Goal: Task Accomplishment & Management: Manage account settings

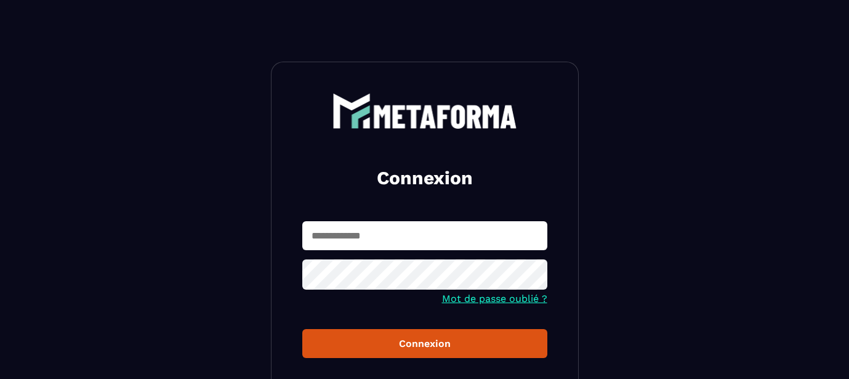
click at [353, 236] on input "text" at bounding box center [424, 235] width 245 height 29
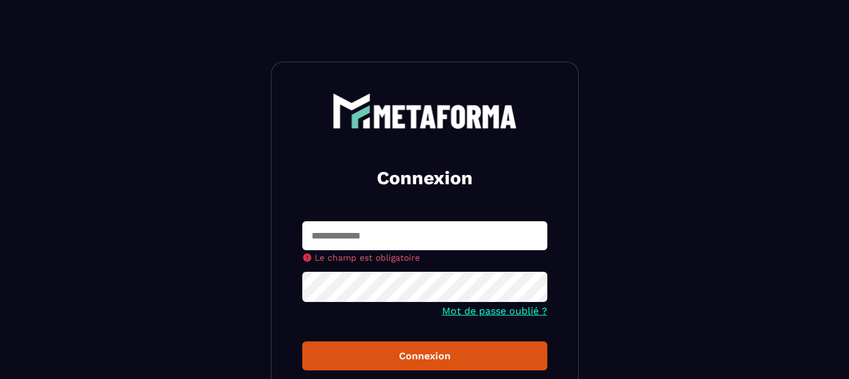
type input "**********"
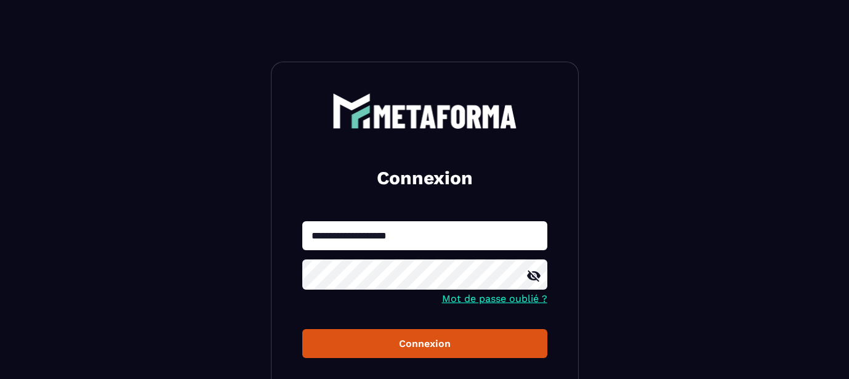
click at [411, 346] on div "Connexion" at bounding box center [424, 343] width 225 height 12
